Goal: Information Seeking & Learning: Check status

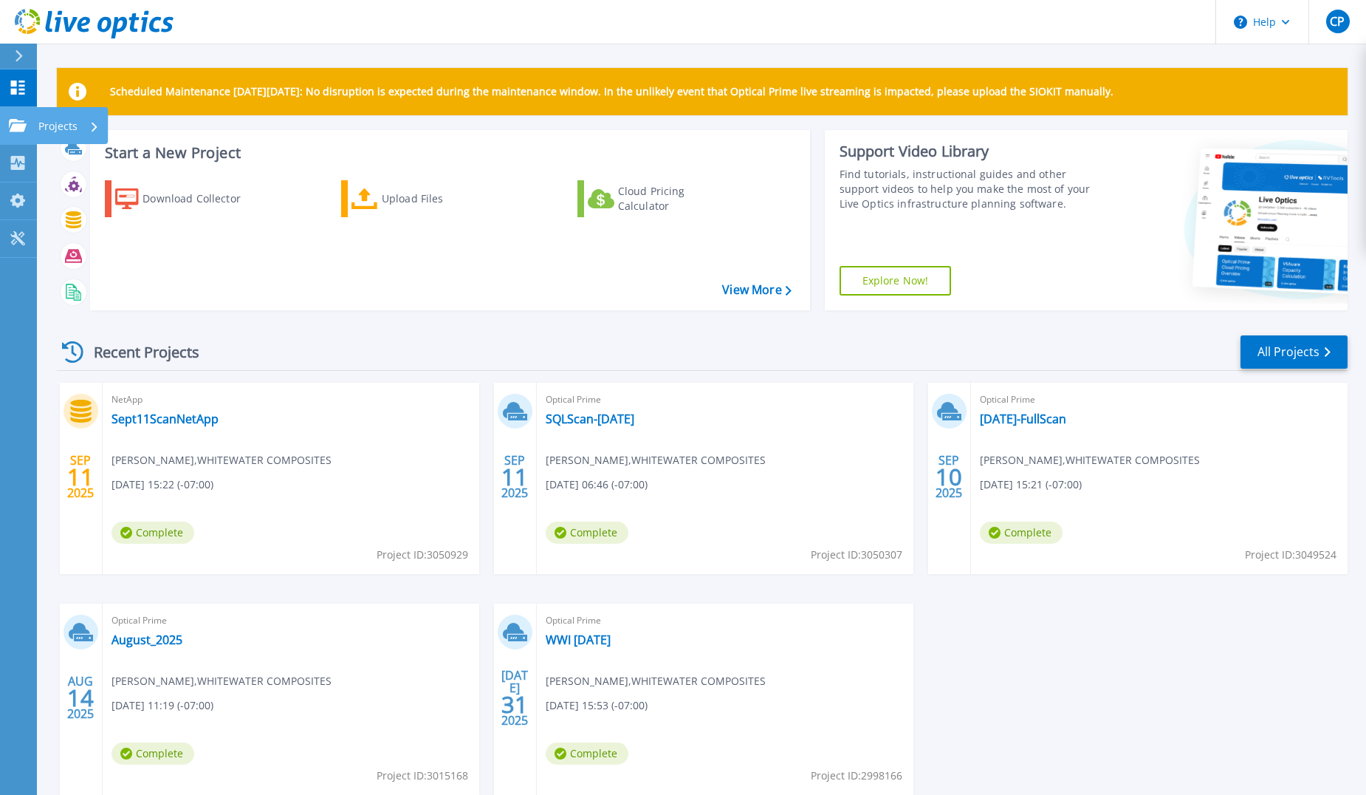
click at [38, 129] on p "Projects" at bounding box center [57, 126] width 39 height 38
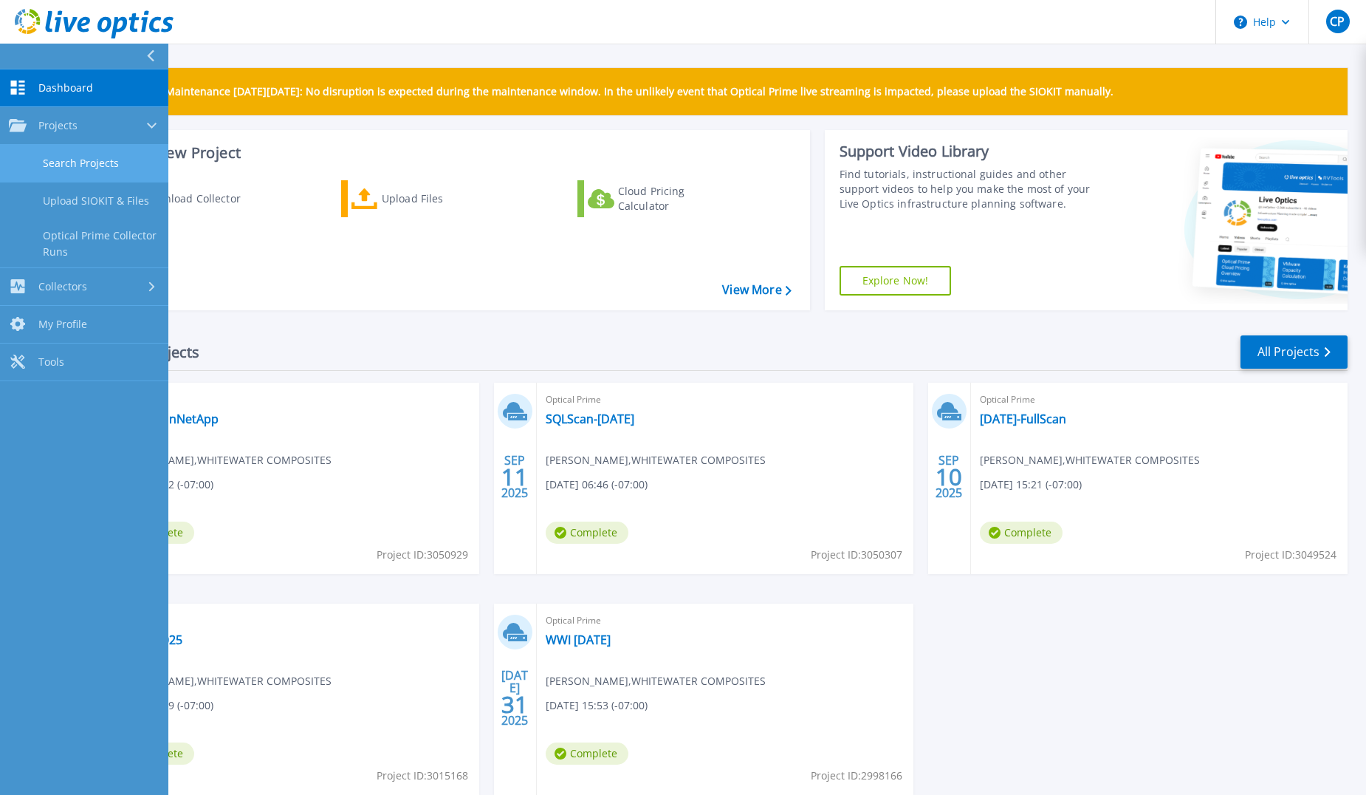
click at [68, 167] on link "Search Projects" at bounding box center [84, 164] width 168 height 38
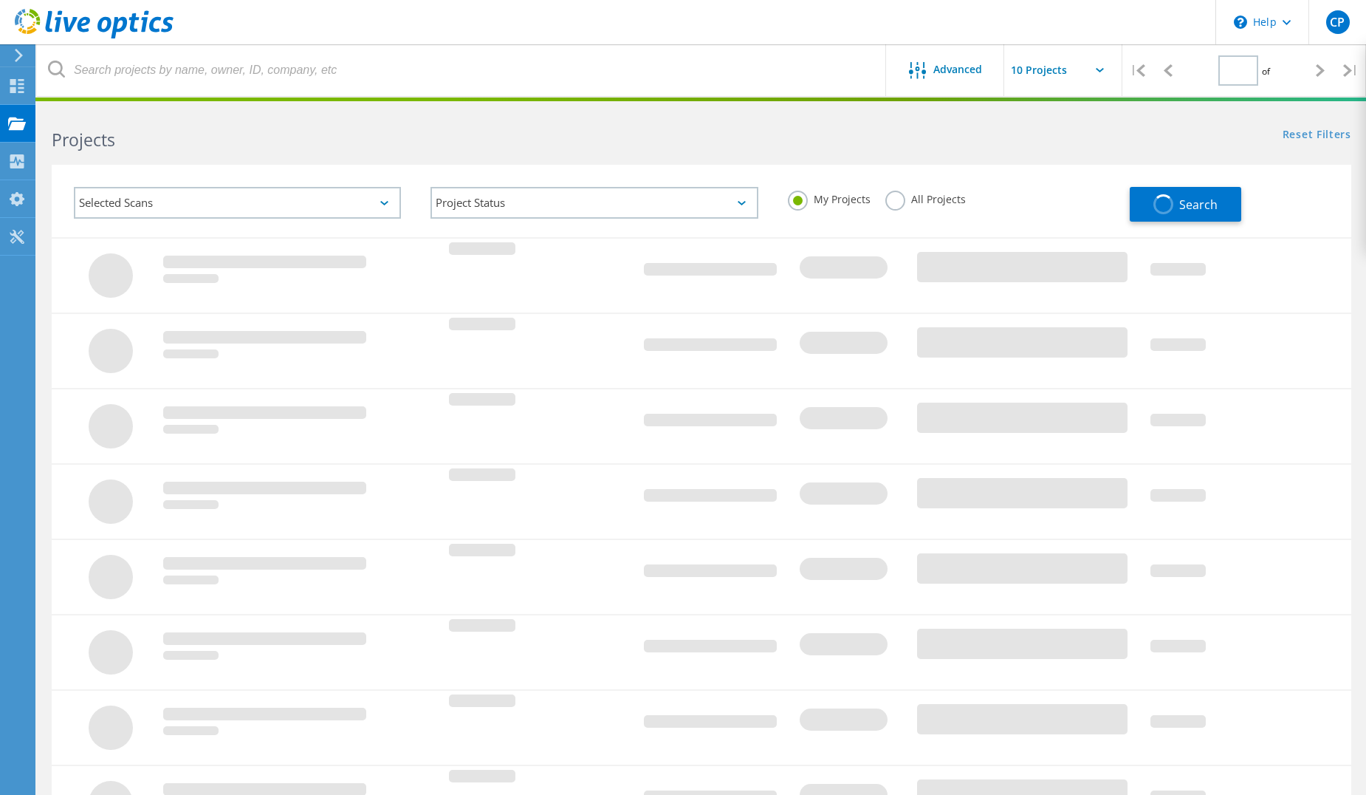
type input "1"
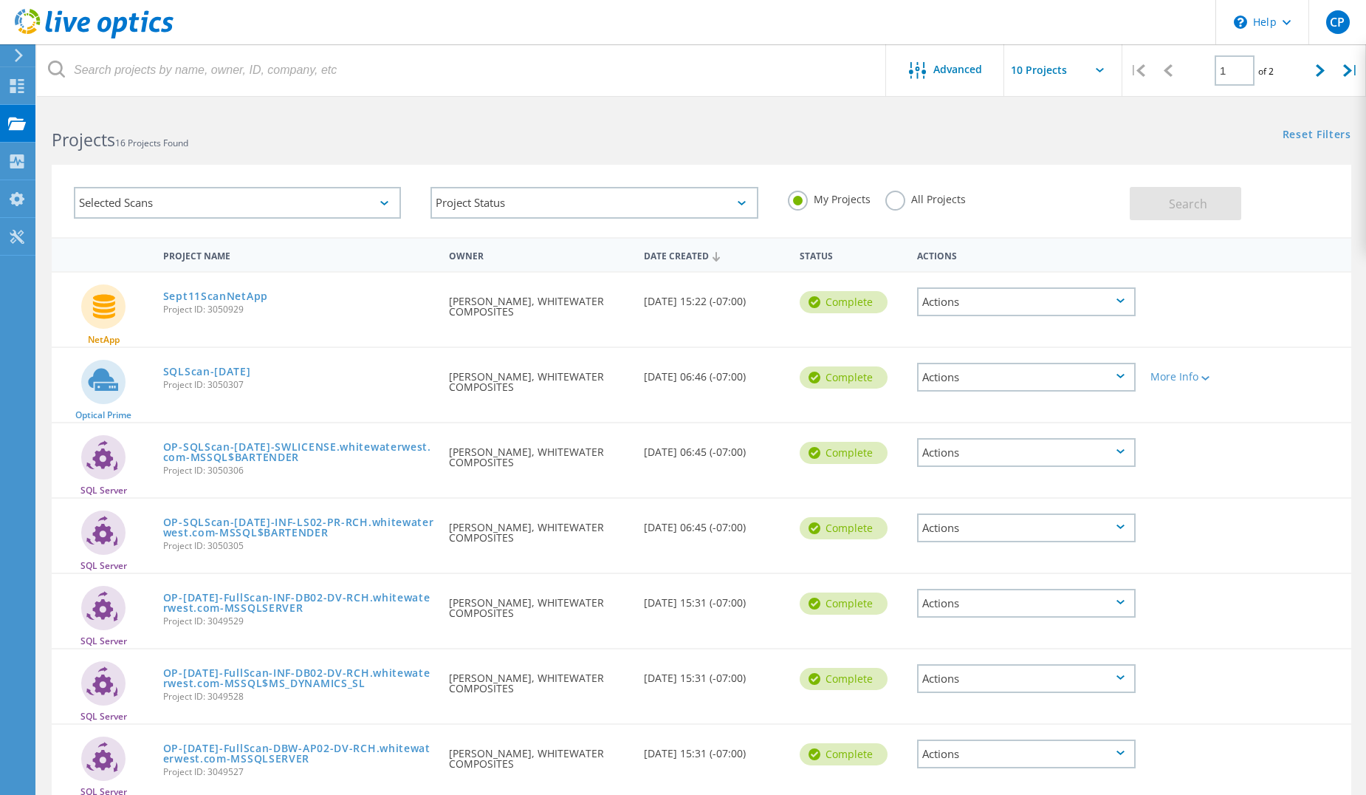
click at [959, 297] on div "Actions" at bounding box center [1026, 301] width 219 height 29
click at [1231, 281] on div at bounding box center [1195, 292] width 104 height 38
click at [993, 297] on div "Actions" at bounding box center [1026, 301] width 219 height 29
click at [976, 260] on div "Project Details" at bounding box center [1027, 255] width 216 height 23
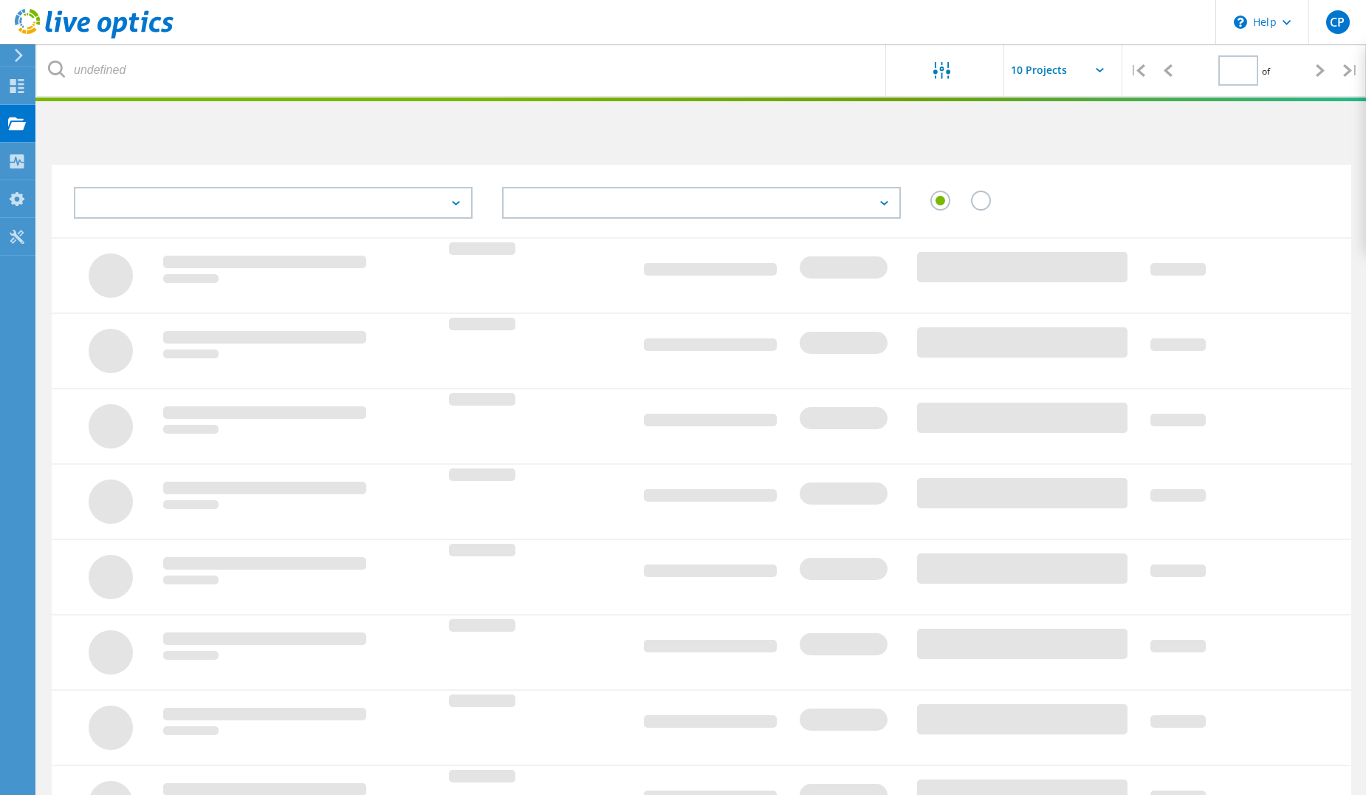
type input "1"
